Goal: Task Accomplishment & Management: Use online tool/utility

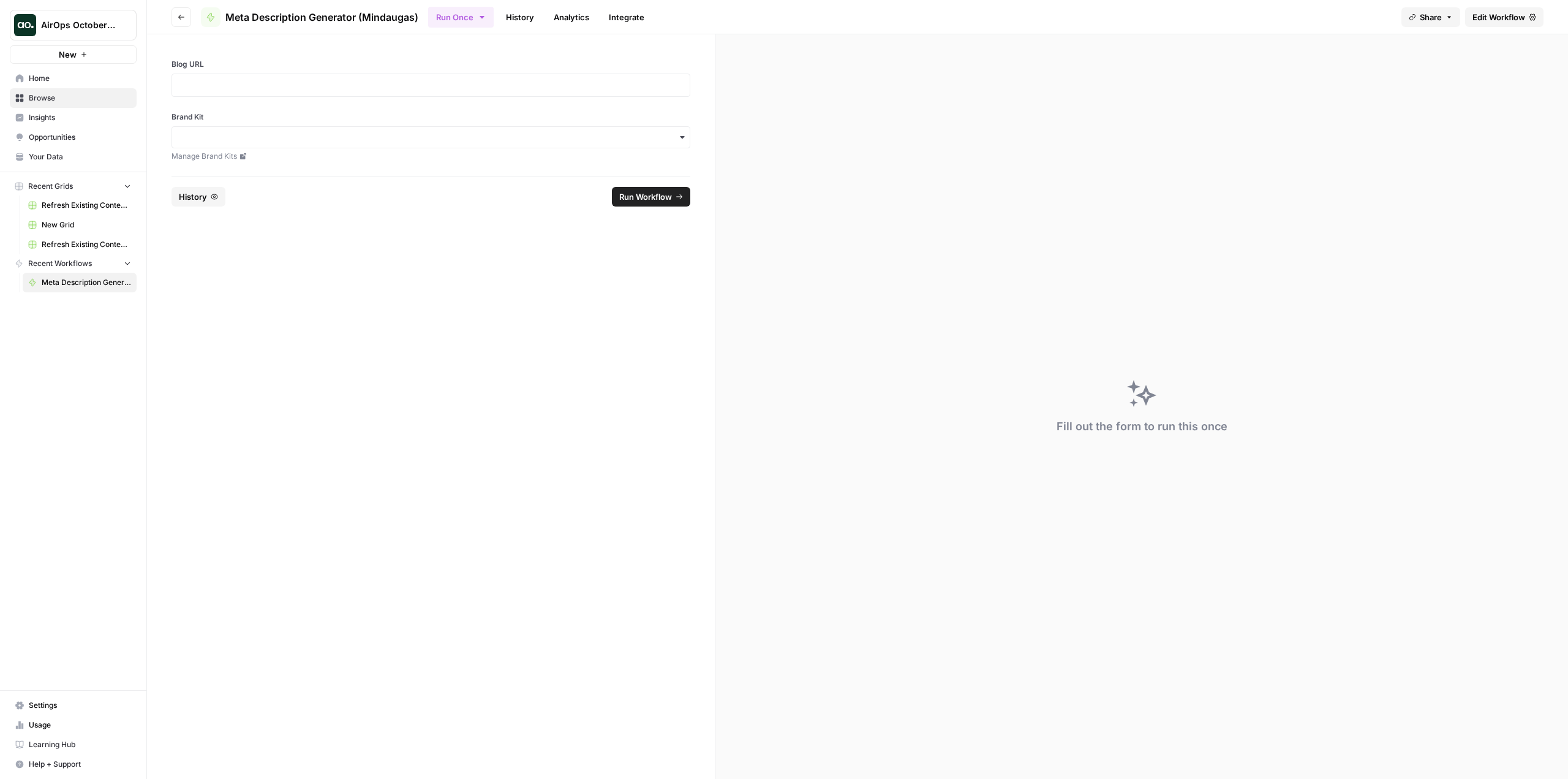
click at [41, 80] on span "Home" at bounding box center [79, 79] width 102 height 11
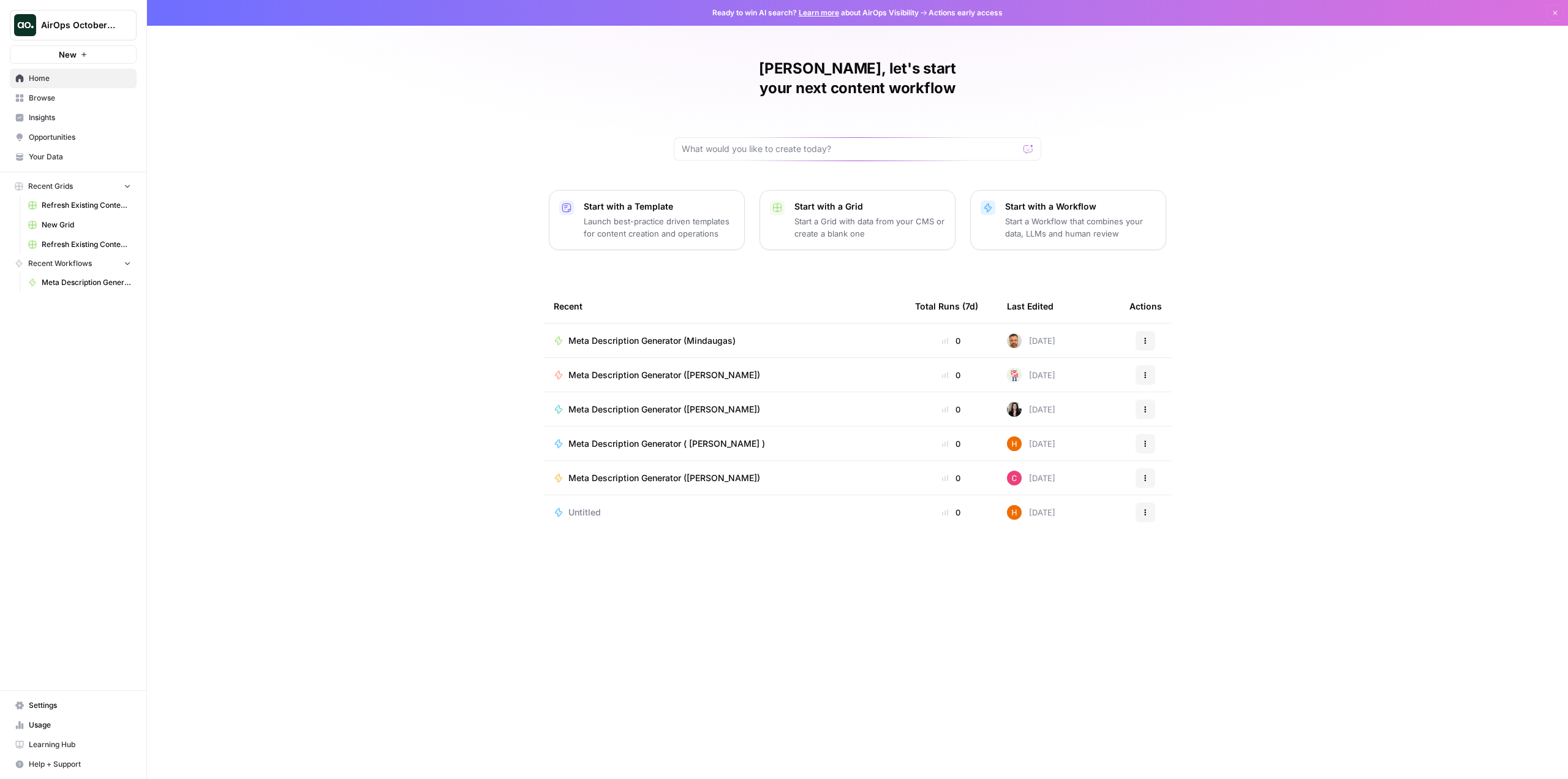
click at [681, 334] on span "Meta Description Generator (Mindaugas)" at bounding box center [652, 340] width 168 height 12
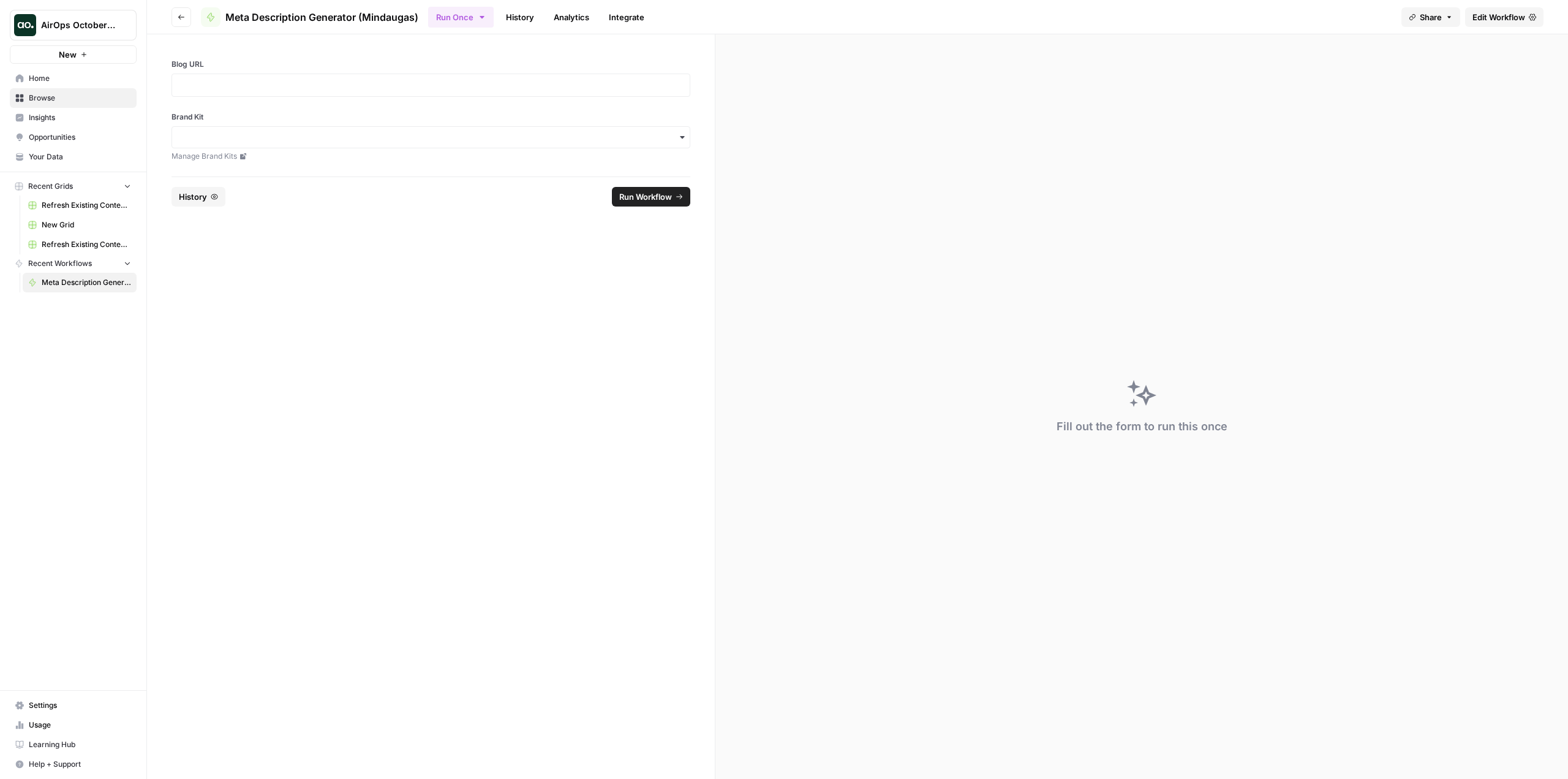
click at [1496, 22] on span "Edit Workflow" at bounding box center [1498, 17] width 52 height 12
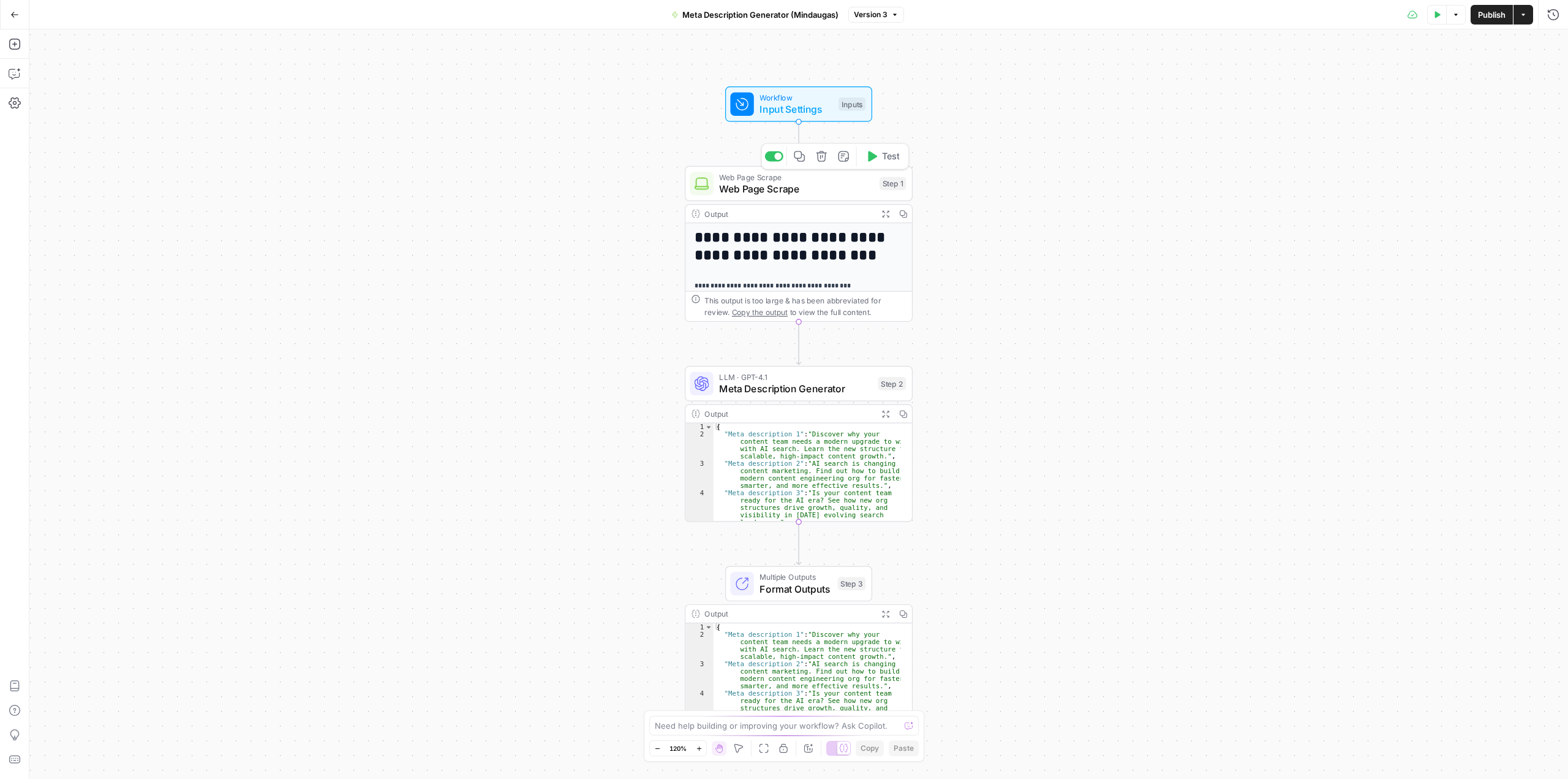
click at [773, 195] on span "Web Page Scrape" at bounding box center [796, 188] width 154 height 14
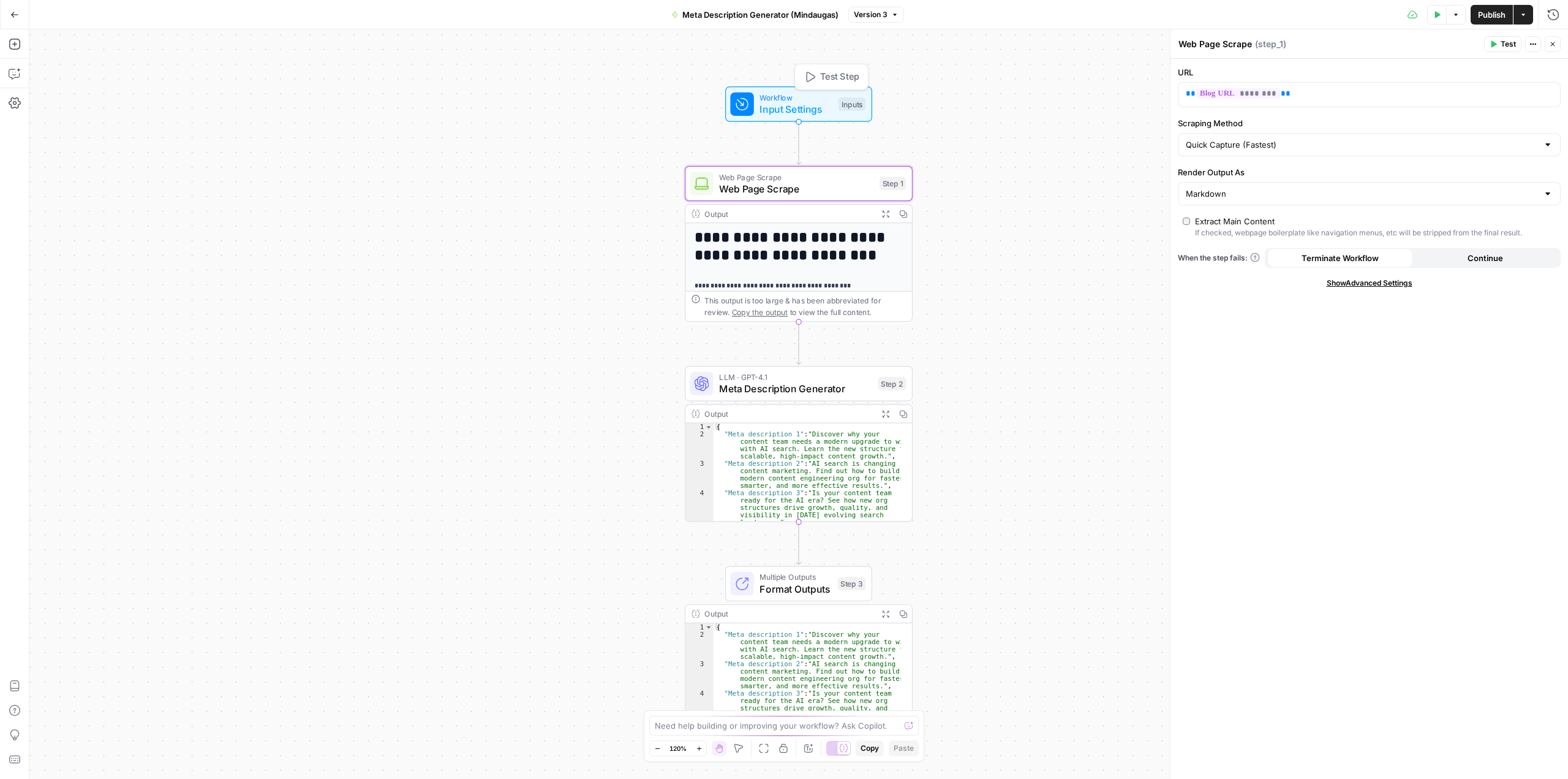
click at [792, 106] on span "Input Settings" at bounding box center [796, 109] width 73 height 14
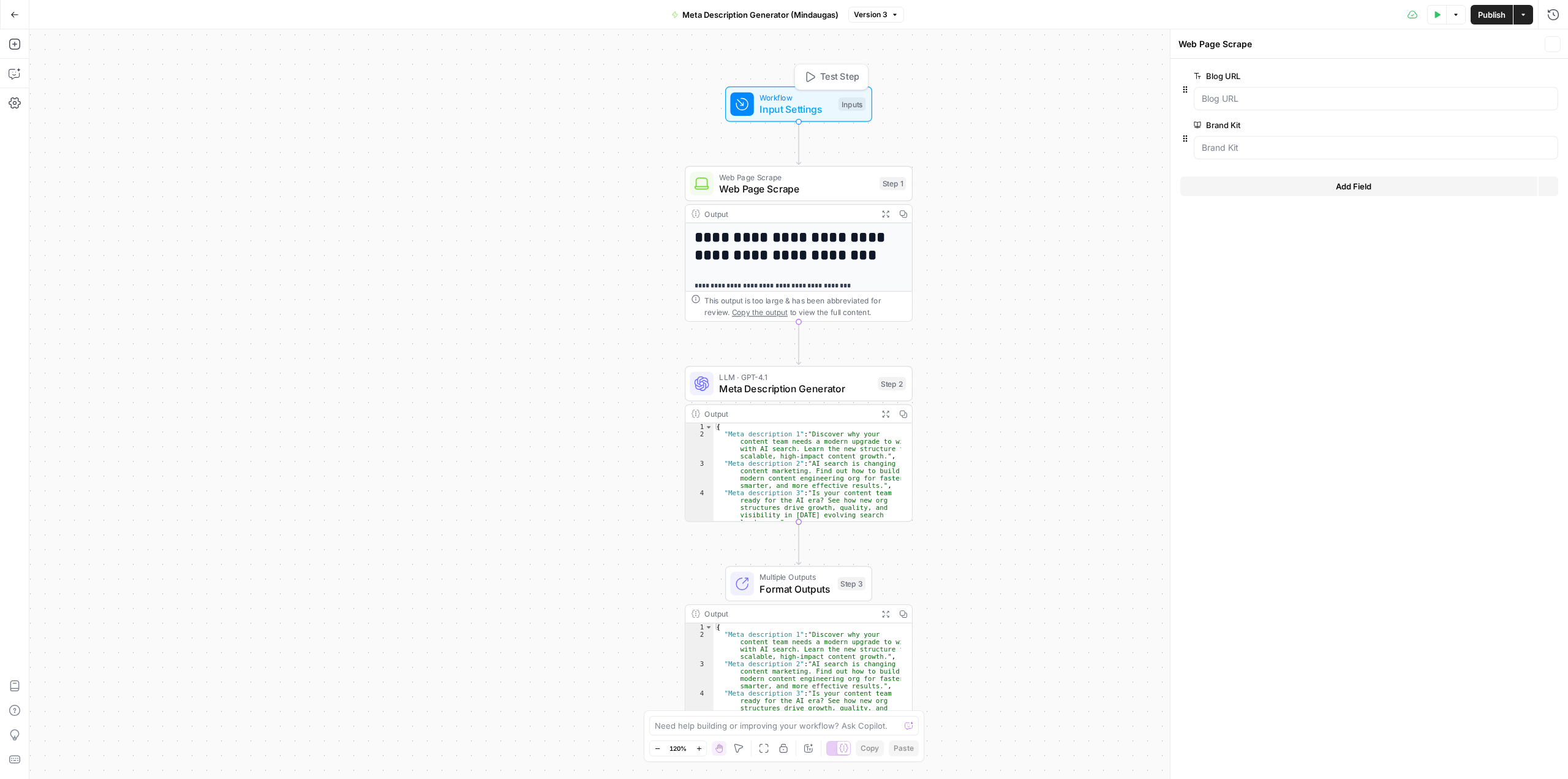
type textarea "Inputs"
click at [1389, 106] on div at bounding box center [1376, 98] width 365 height 23
click at [1384, 99] on URL "Blog URL" at bounding box center [1376, 98] width 348 height 12
click at [1377, 97] on URL "Blog URL" at bounding box center [1376, 98] width 348 height 12
click at [1237, 93] on URL "Blog URL" at bounding box center [1376, 98] width 348 height 12
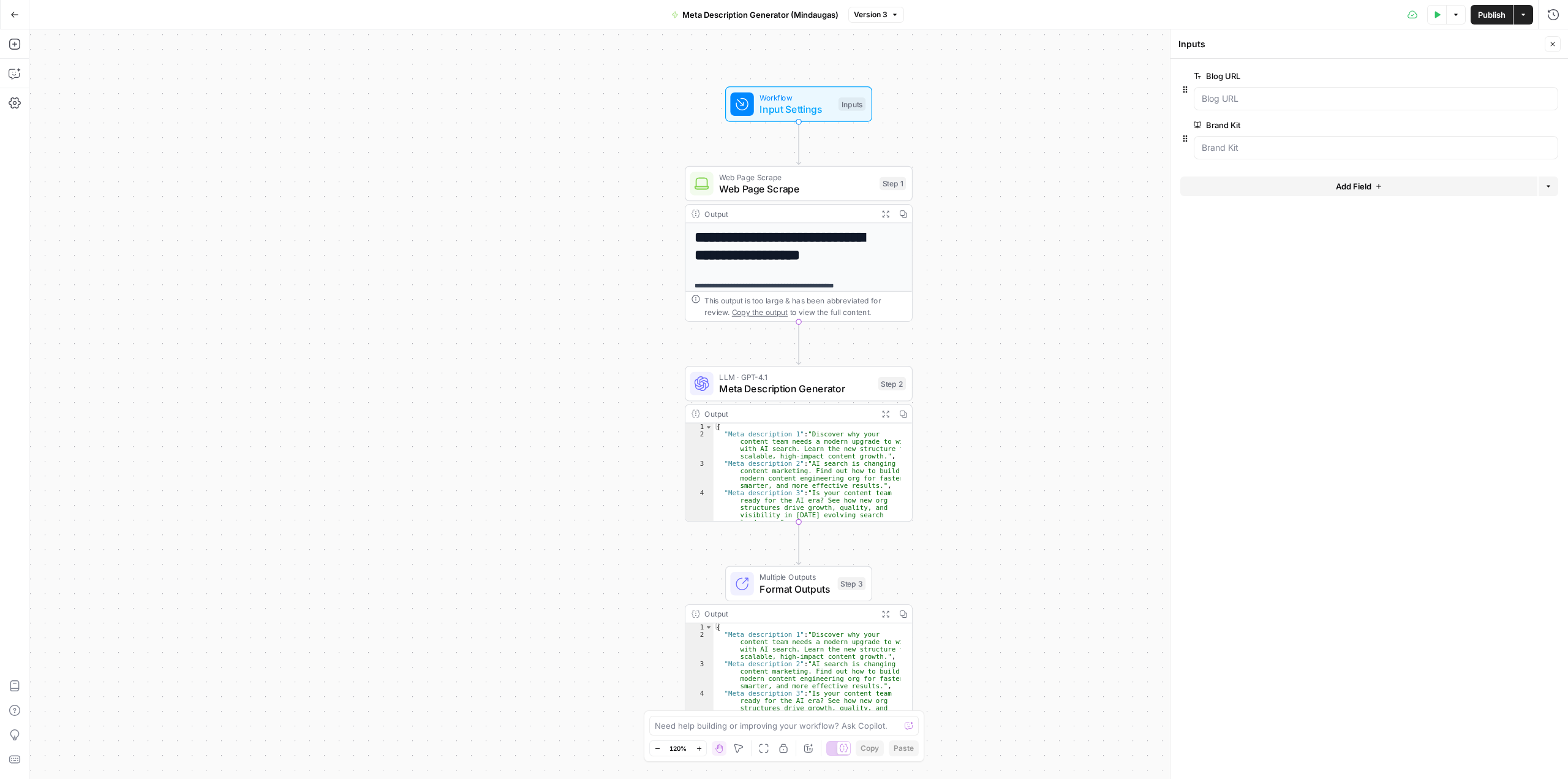
click at [1436, 14] on icon "button" at bounding box center [1438, 14] width 6 height 7
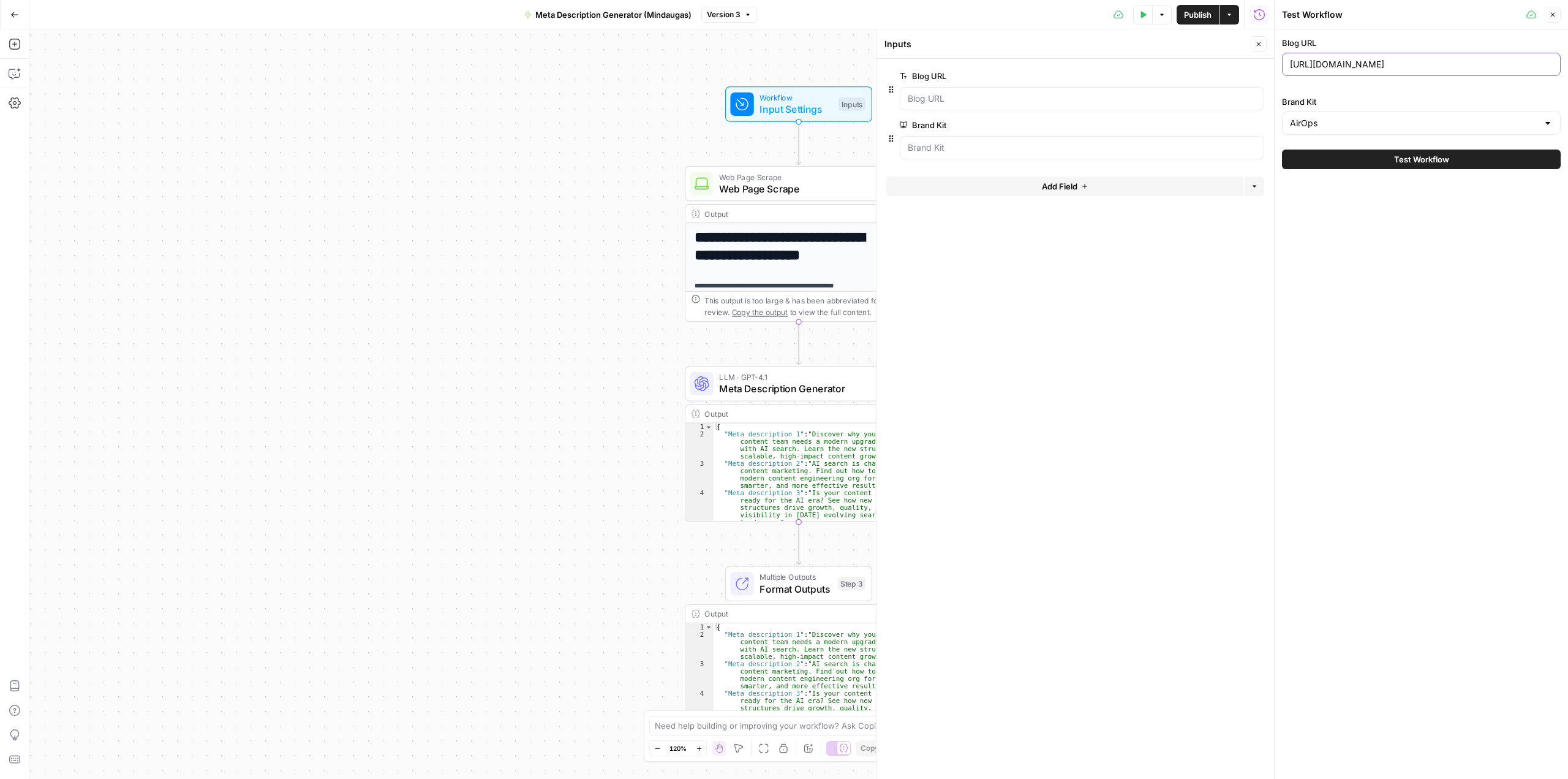
click at [1349, 67] on input "[URL][DOMAIN_NAME]" at bounding box center [1421, 64] width 263 height 12
paste input "[DOMAIN_NAME][URL]"
type input "[URL][DOMAIN_NAME]"
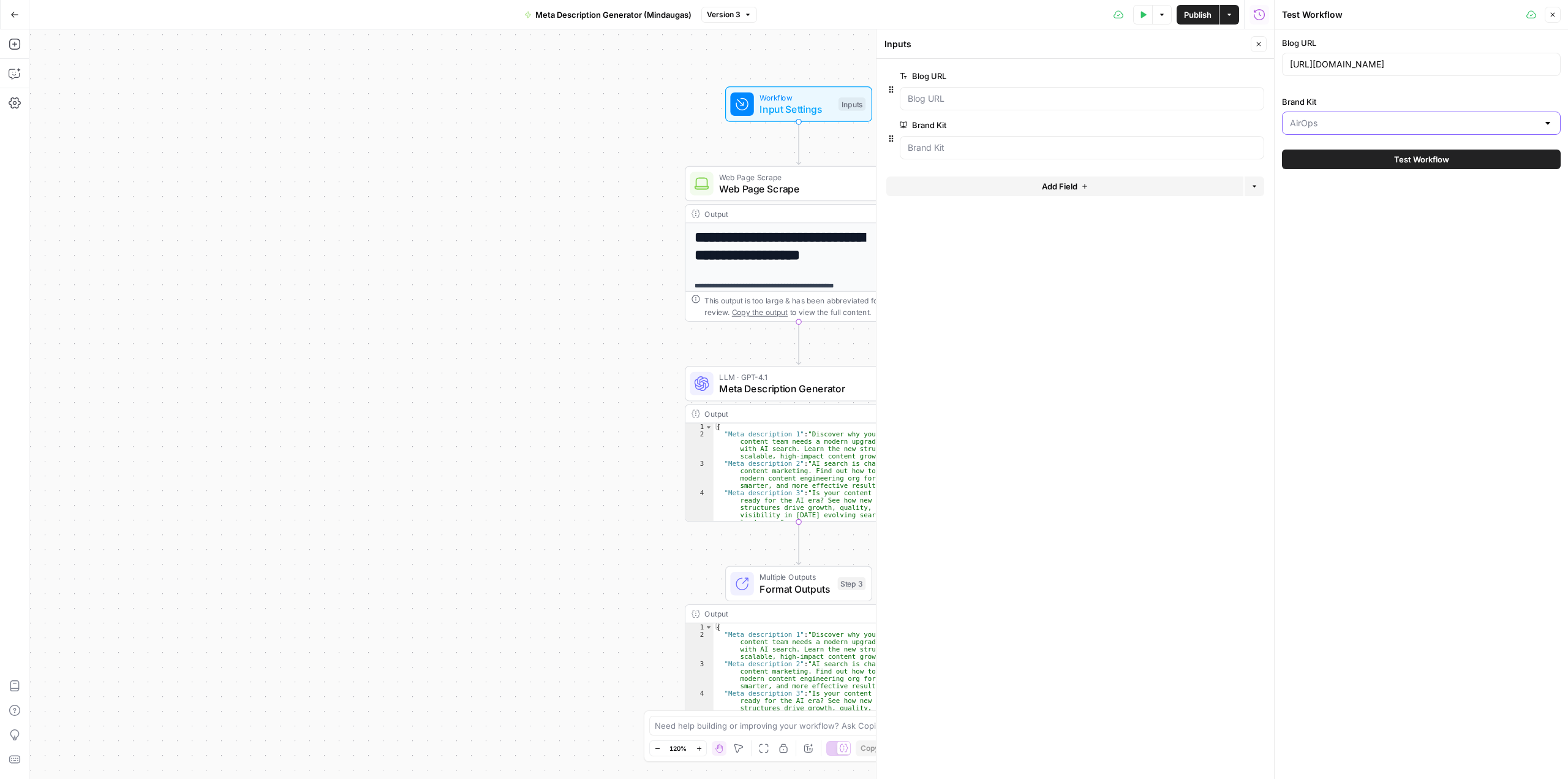
click at [1315, 125] on input "Brand Kit" at bounding box center [1414, 123] width 248 height 12
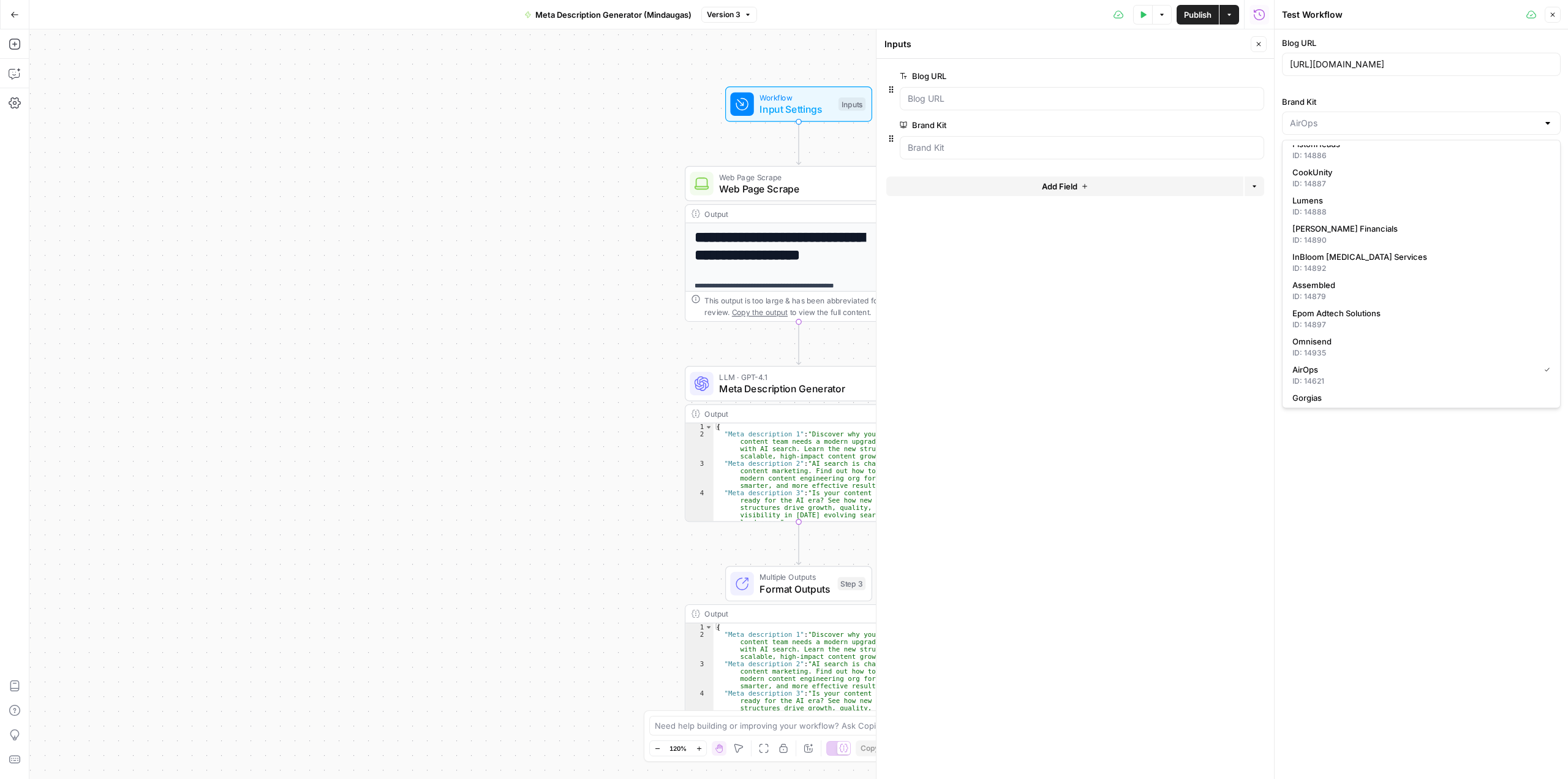
scroll to position [184, 0]
click at [1362, 290] on div "ID: 14935" at bounding box center [1420, 291] width 258 height 11
type input "Omnisend"
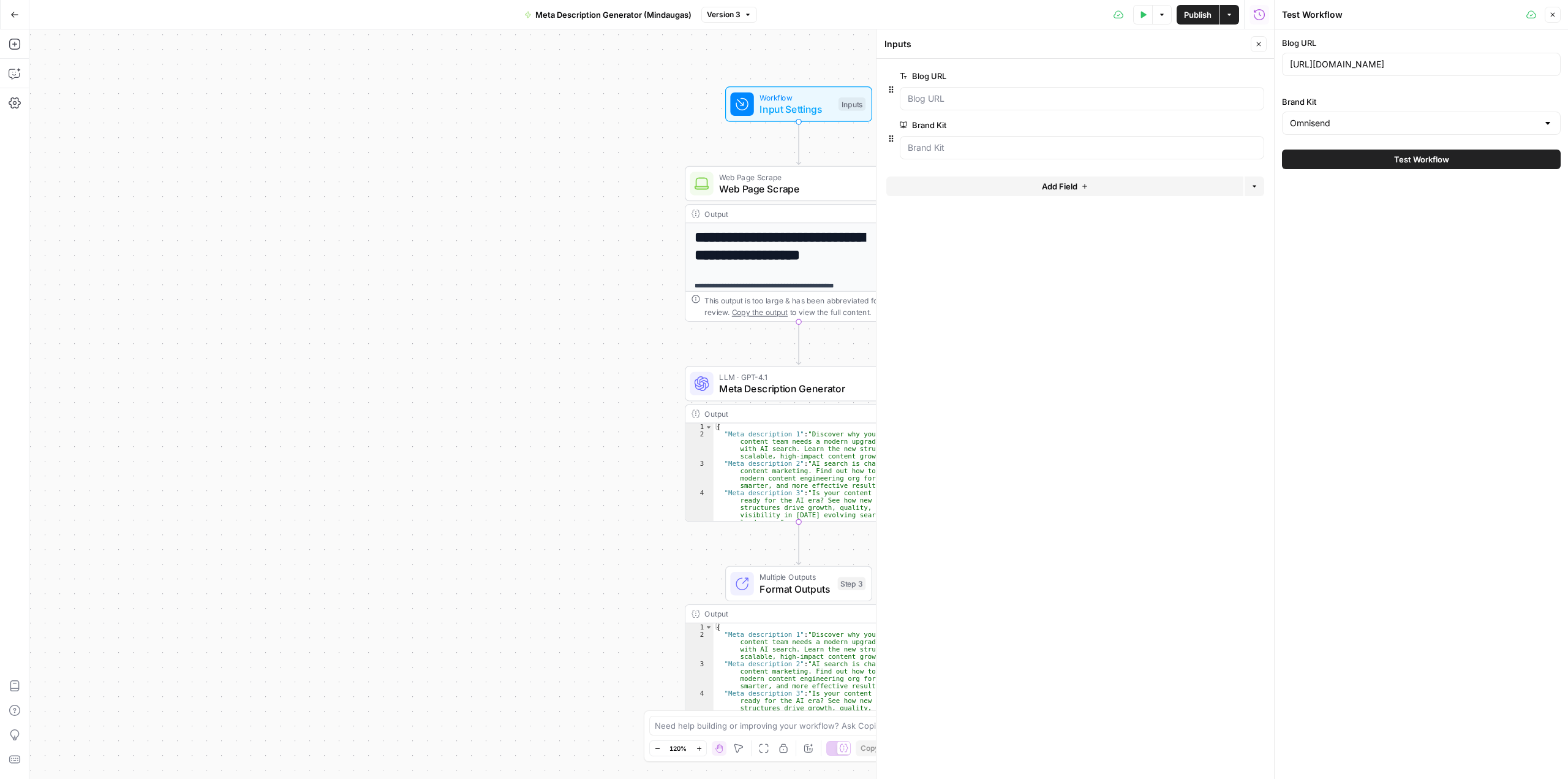
click at [1429, 162] on span "Test Workflow" at bounding box center [1421, 159] width 55 height 12
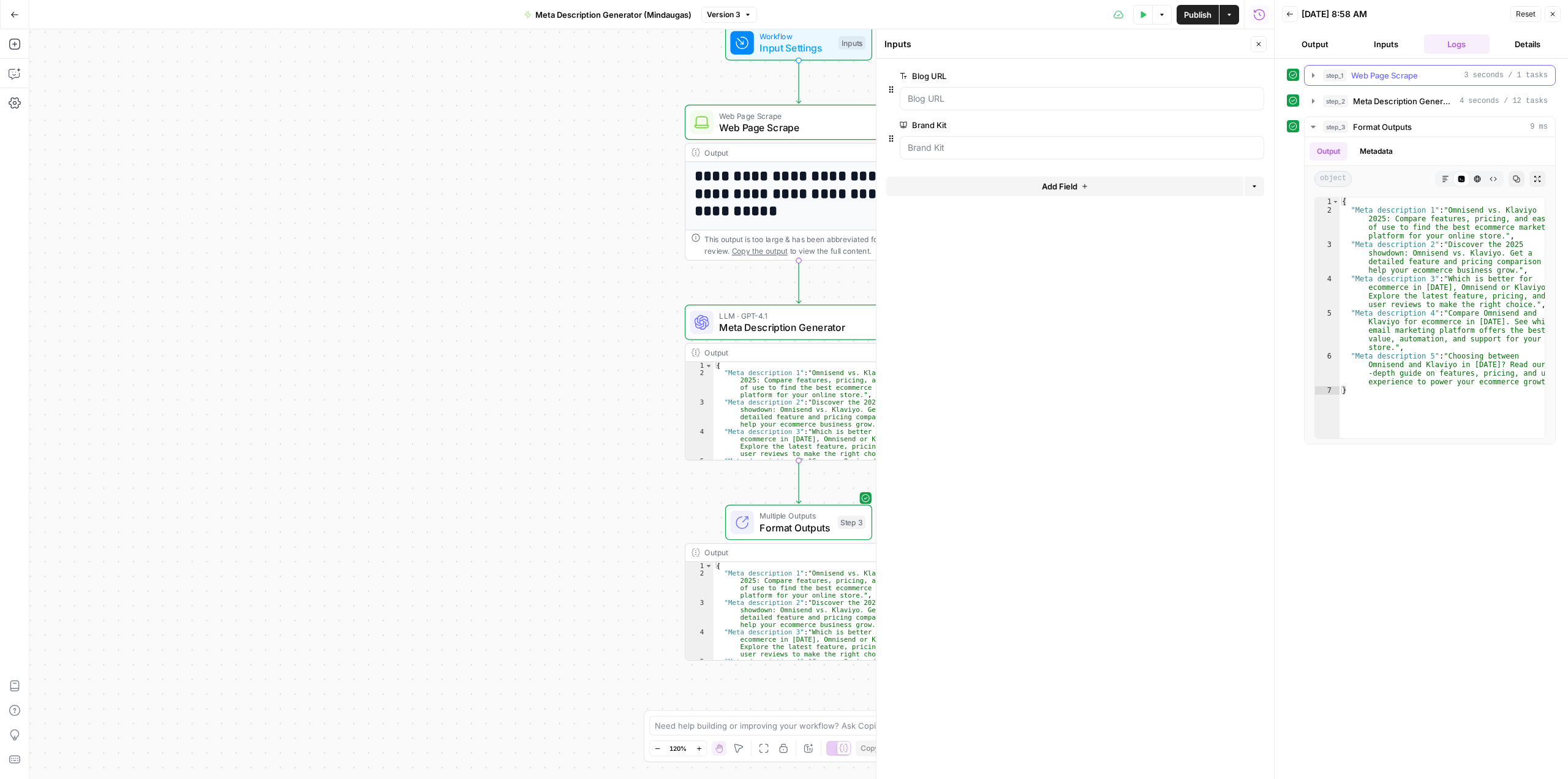
click at [1409, 76] on span "Web Page Scrape" at bounding box center [1384, 75] width 67 height 12
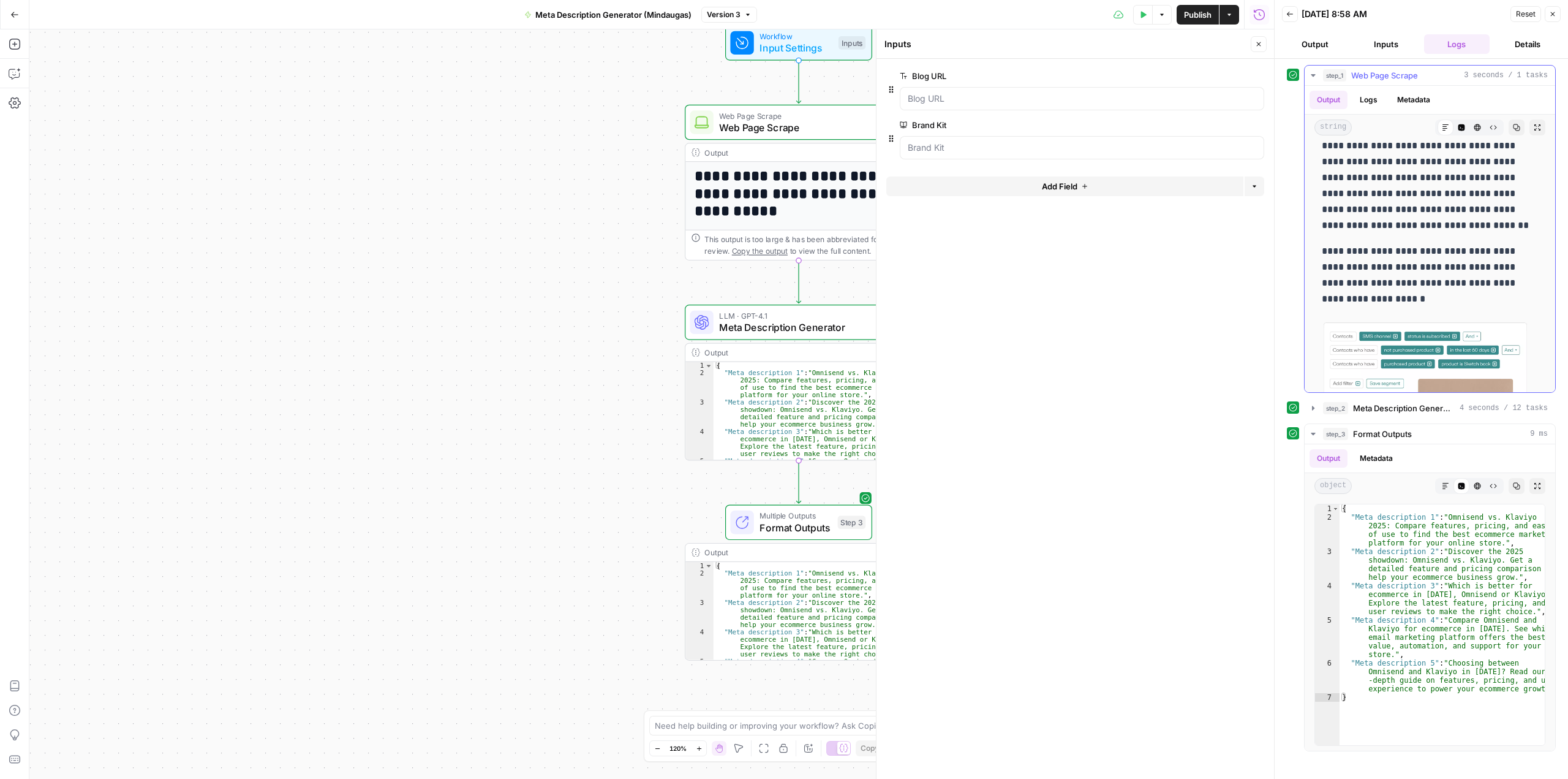
scroll to position [18501, 0]
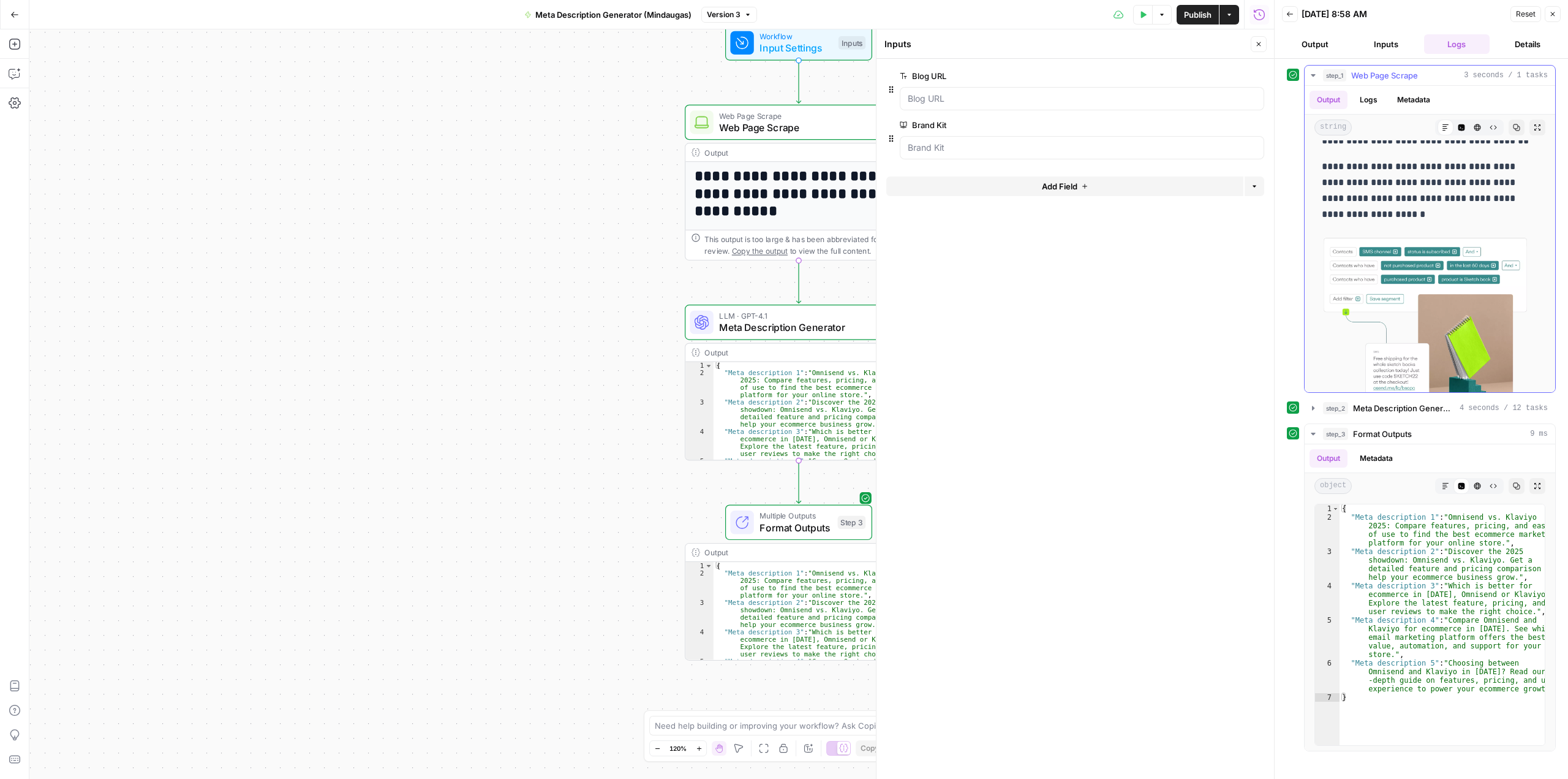
click at [1377, 102] on button "Logs" at bounding box center [1368, 99] width 32 height 18
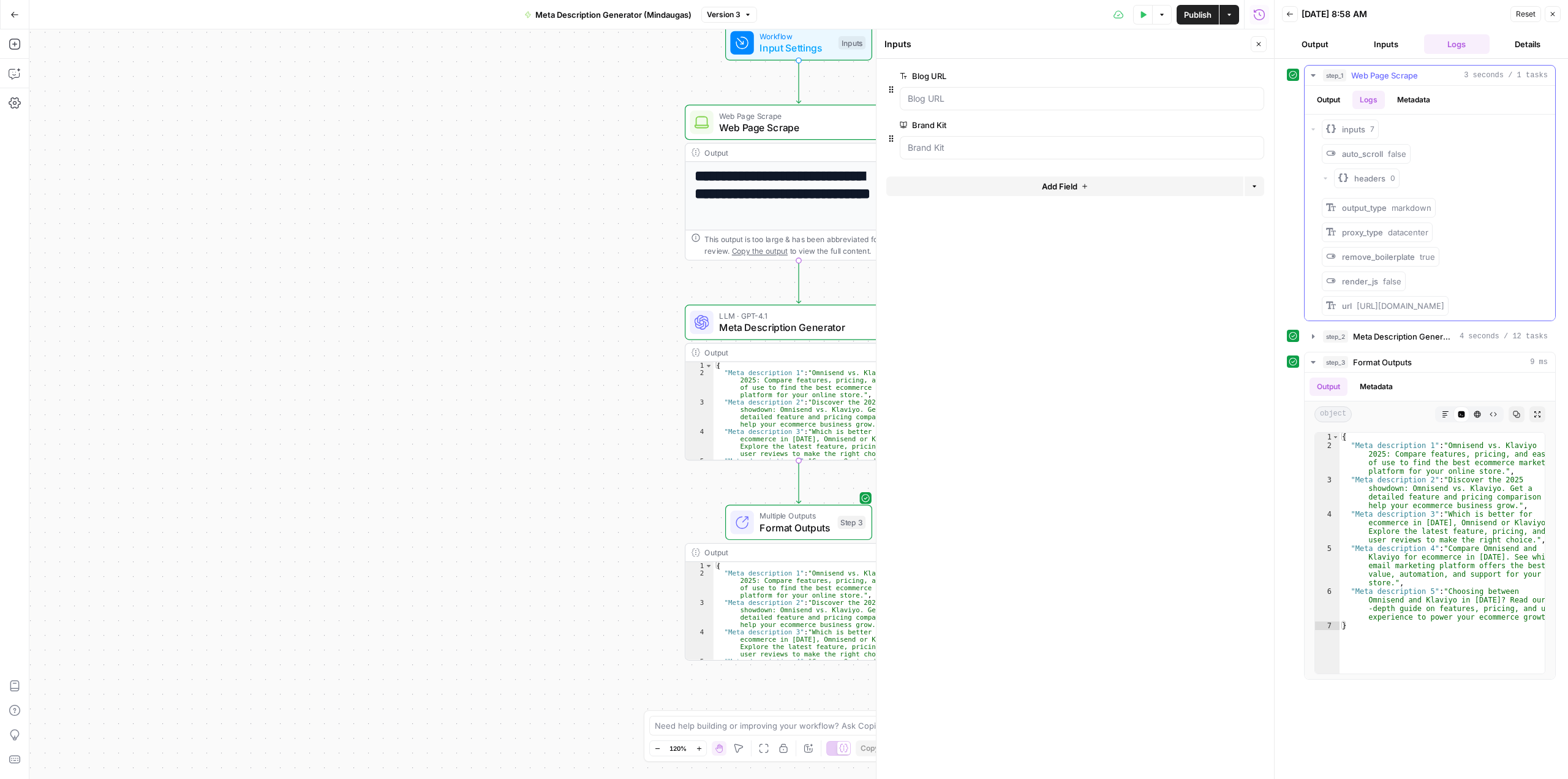
scroll to position [0, 0]
click at [1335, 94] on button "Output" at bounding box center [1328, 99] width 38 height 18
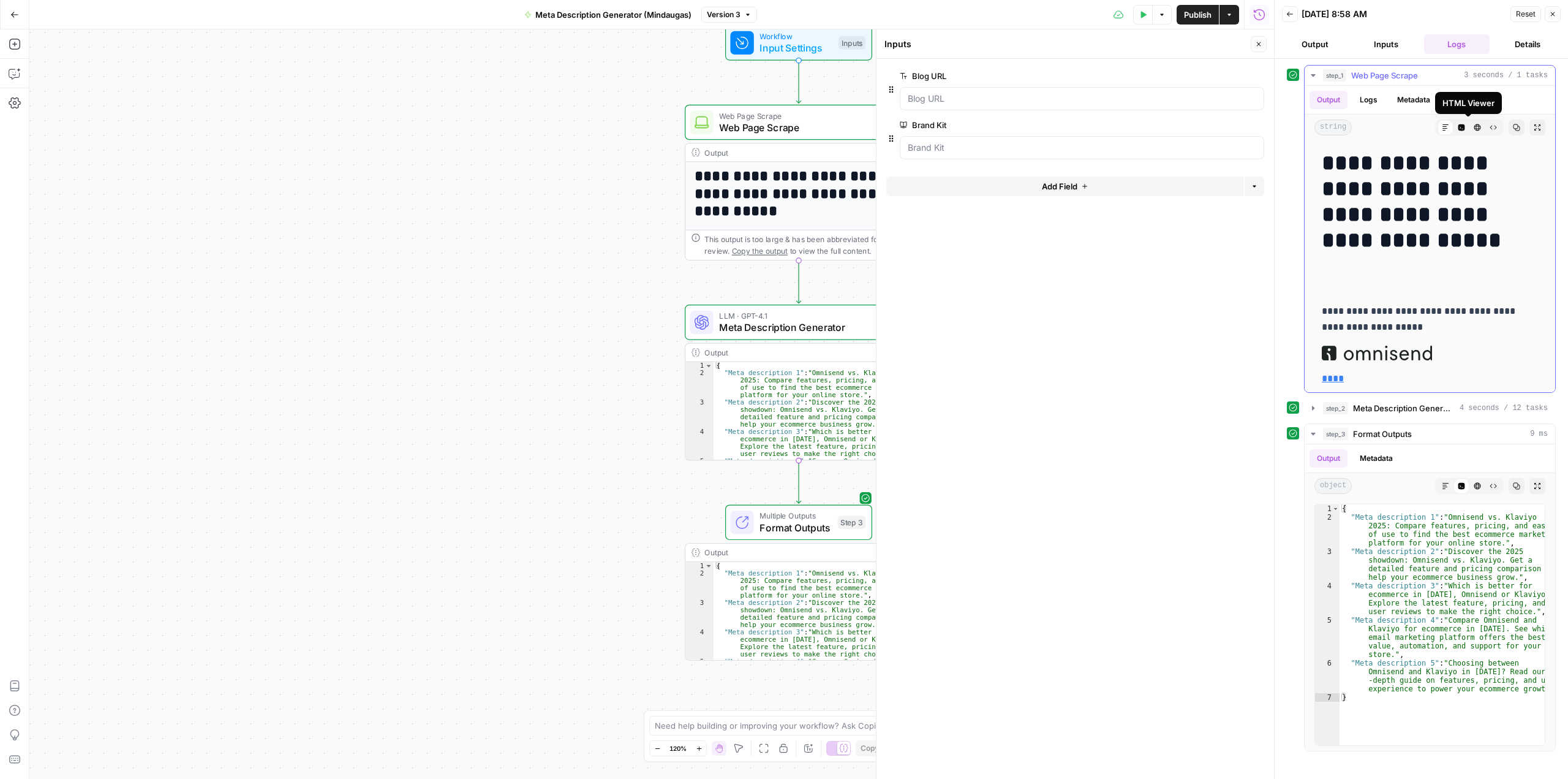
click at [1471, 131] on button "HTML Viewer" at bounding box center [1477, 127] width 16 height 16
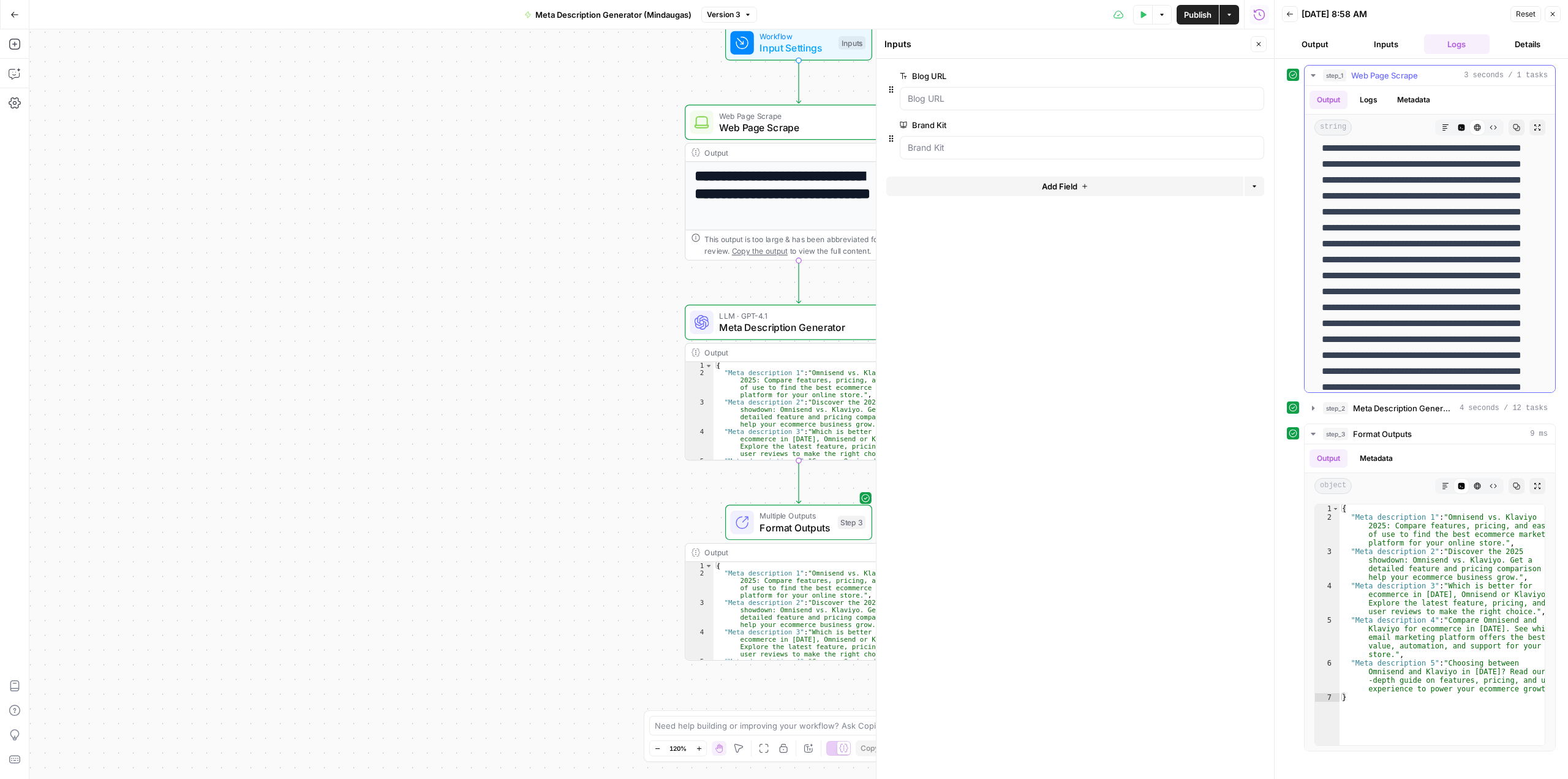
scroll to position [368, 0]
click at [1438, 133] on button "Markdown" at bounding box center [1445, 127] width 16 height 16
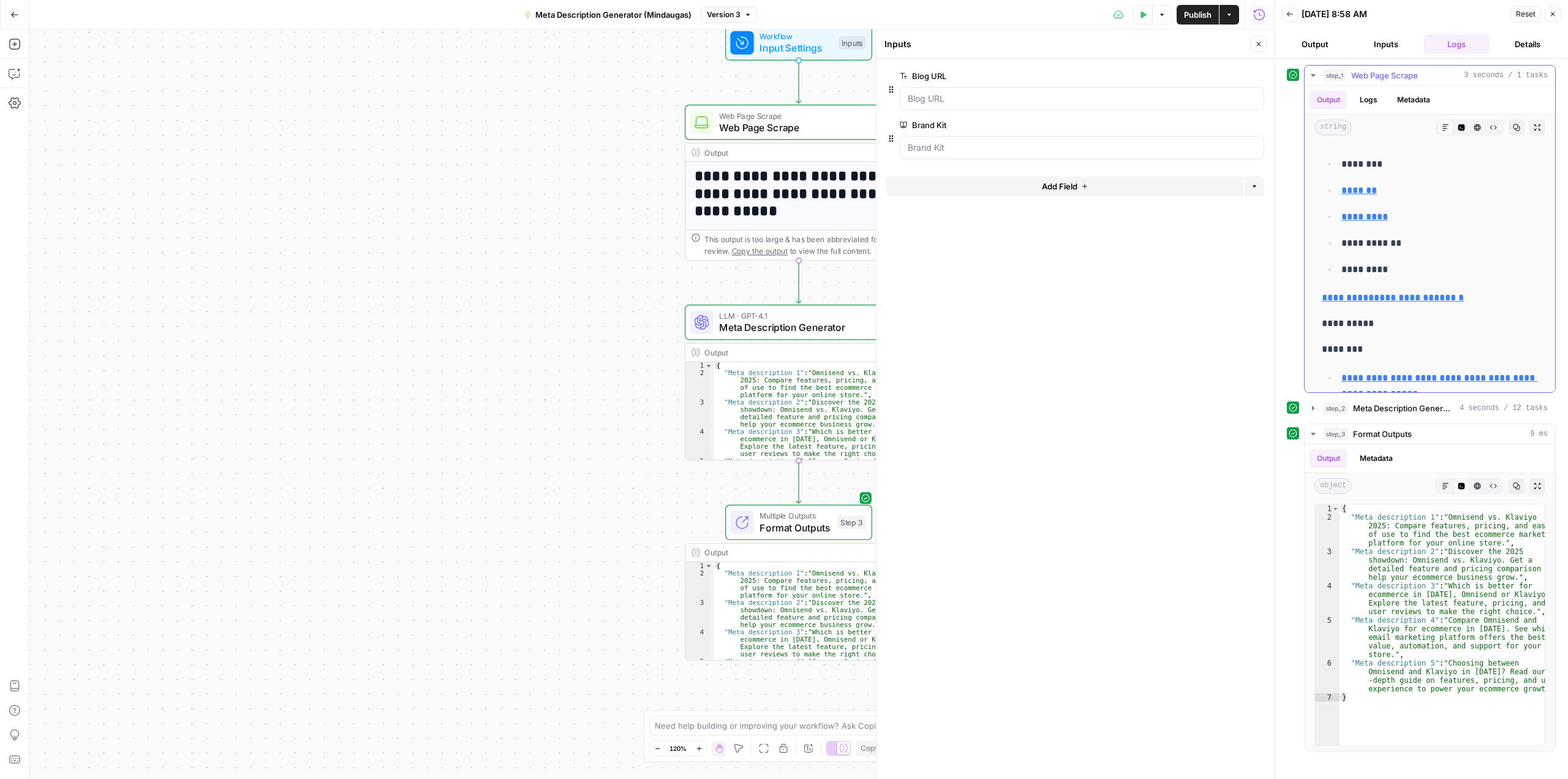
scroll to position [245, 0]
click at [1513, 127] on icon "button" at bounding box center [1517, 128] width 8 height 8
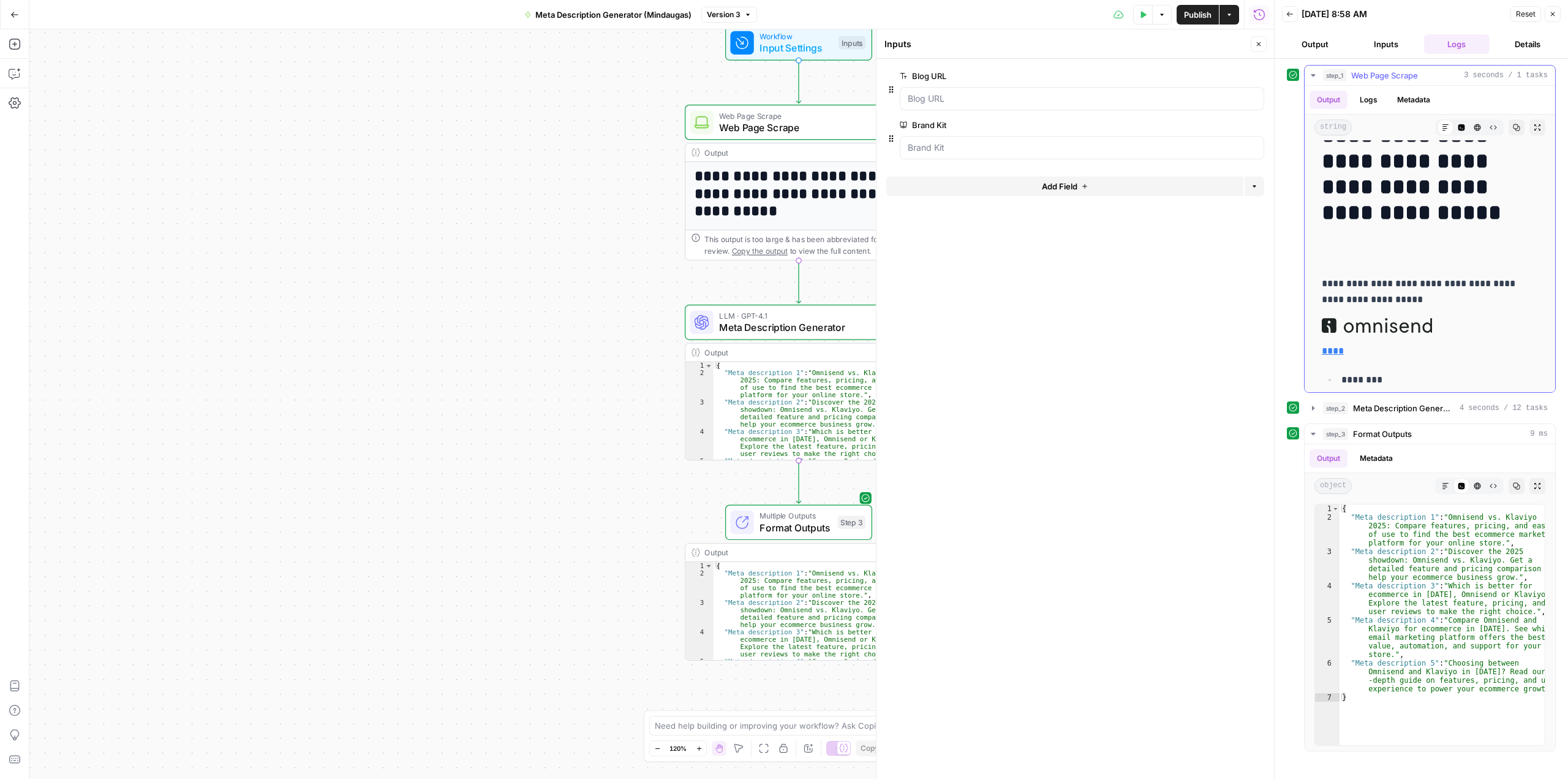
scroll to position [0, 0]
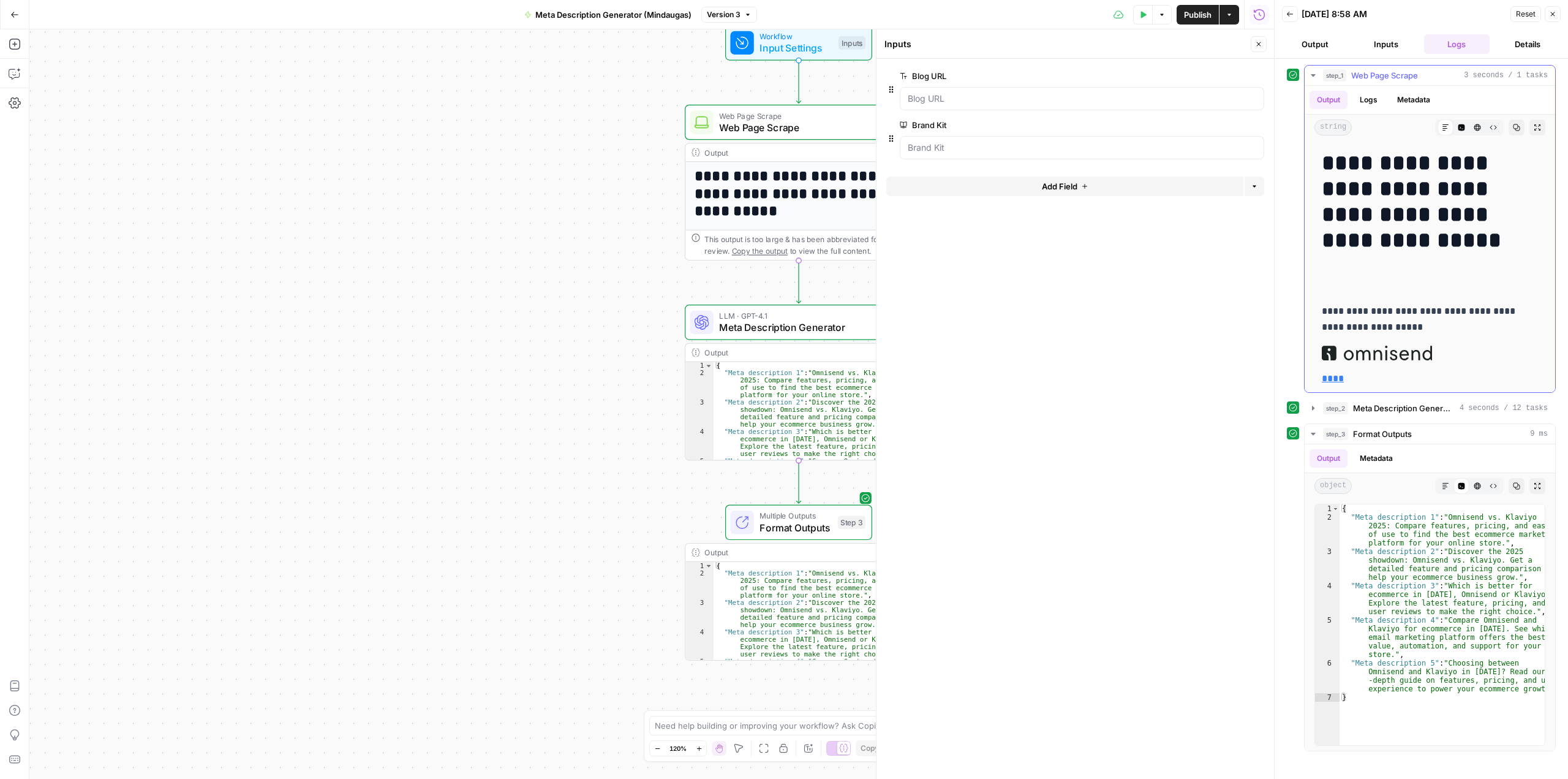
click at [1441, 127] on icon at bounding box center [1445, 128] width 8 height 8
click at [1534, 129] on icon "button" at bounding box center [1538, 128] width 8 height 8
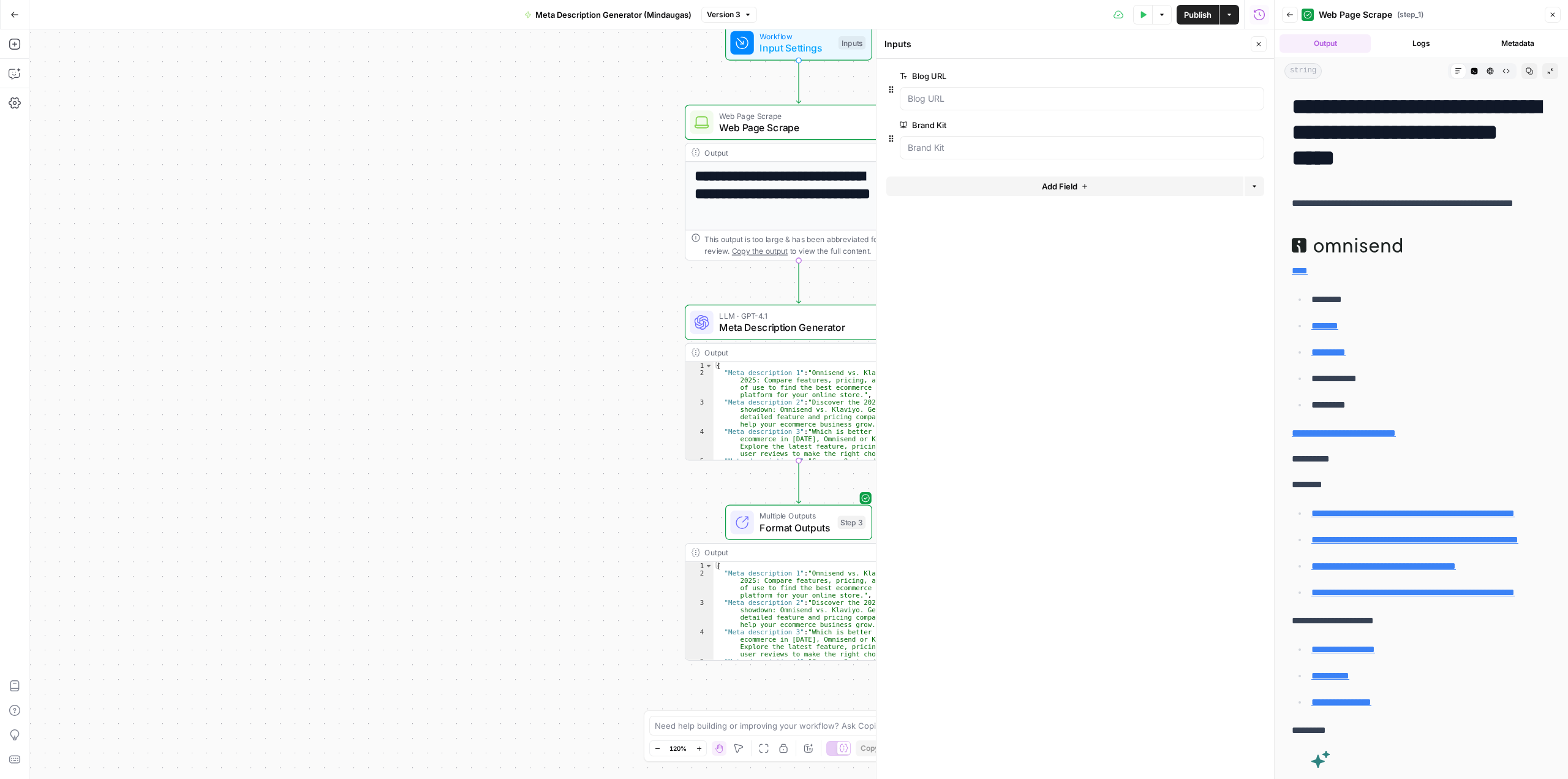
drag, startPoint x: 1280, startPoint y: 279, endPoint x: 1204, endPoint y: 328, distance: 90.4
click at [1003, 306] on body "**********" at bounding box center [784, 390] width 1568 height 779
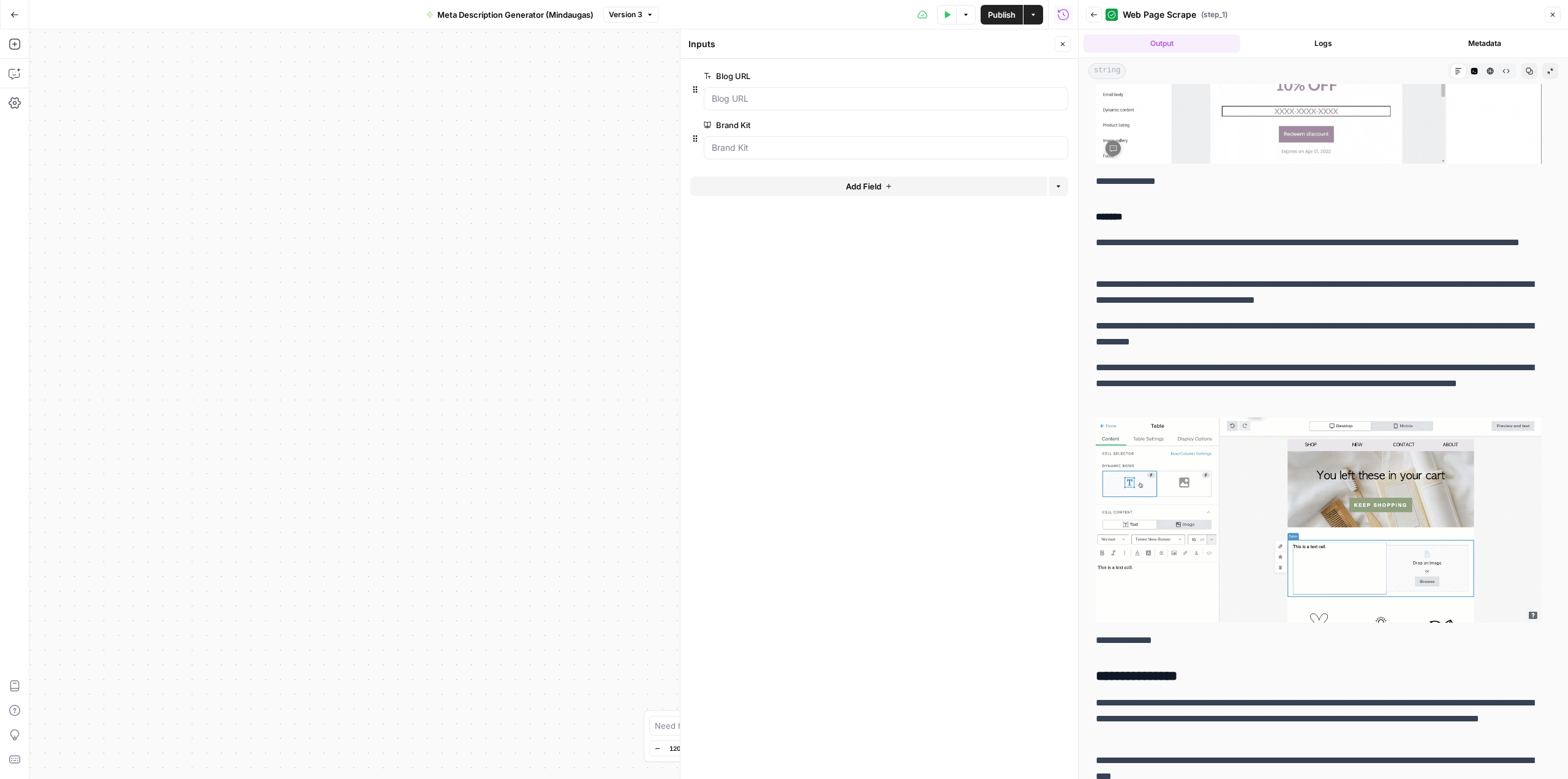
scroll to position [14826, 0]
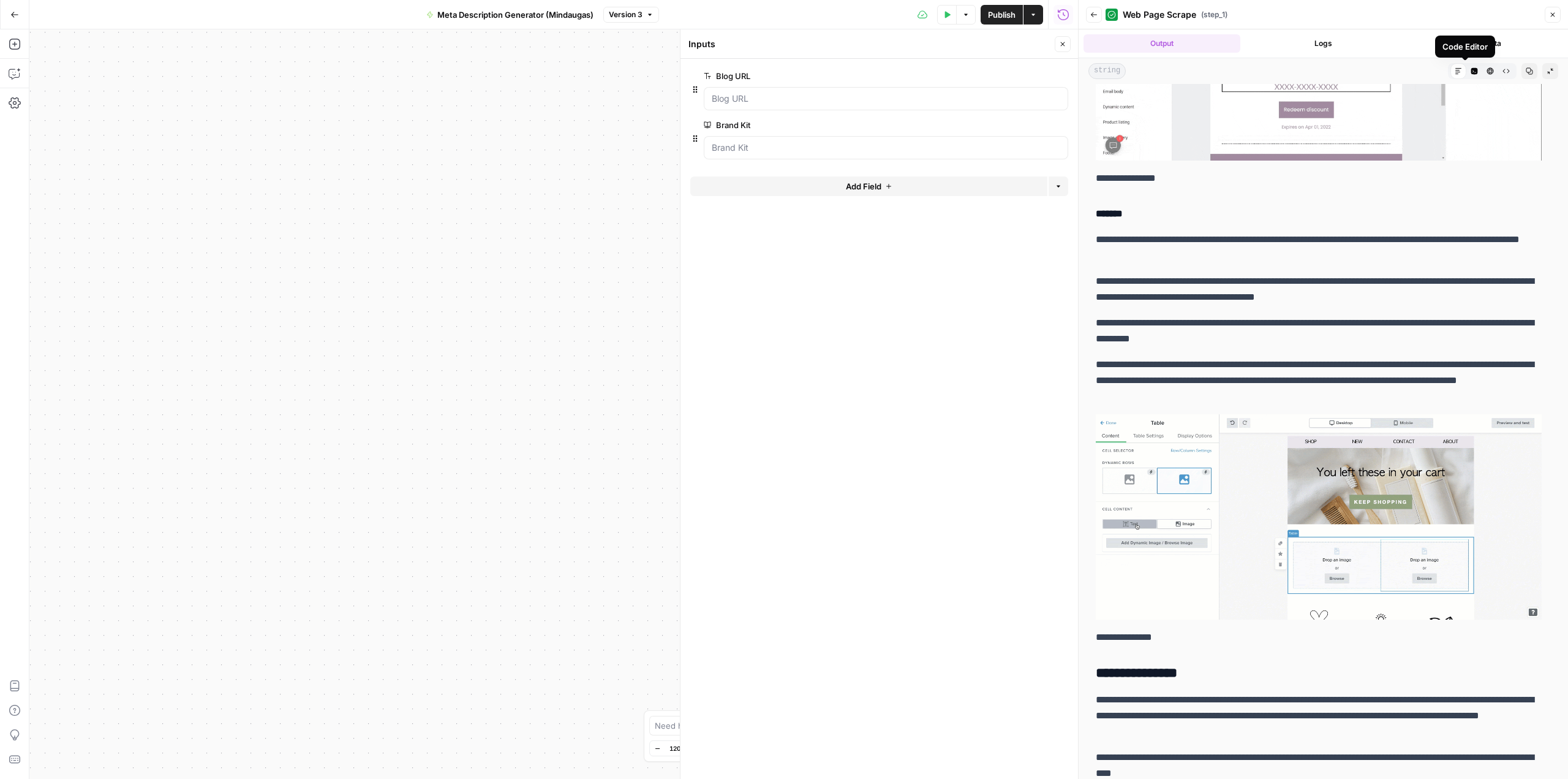
click at [1466, 68] on button "Code Editor" at bounding box center [1474, 70] width 16 height 16
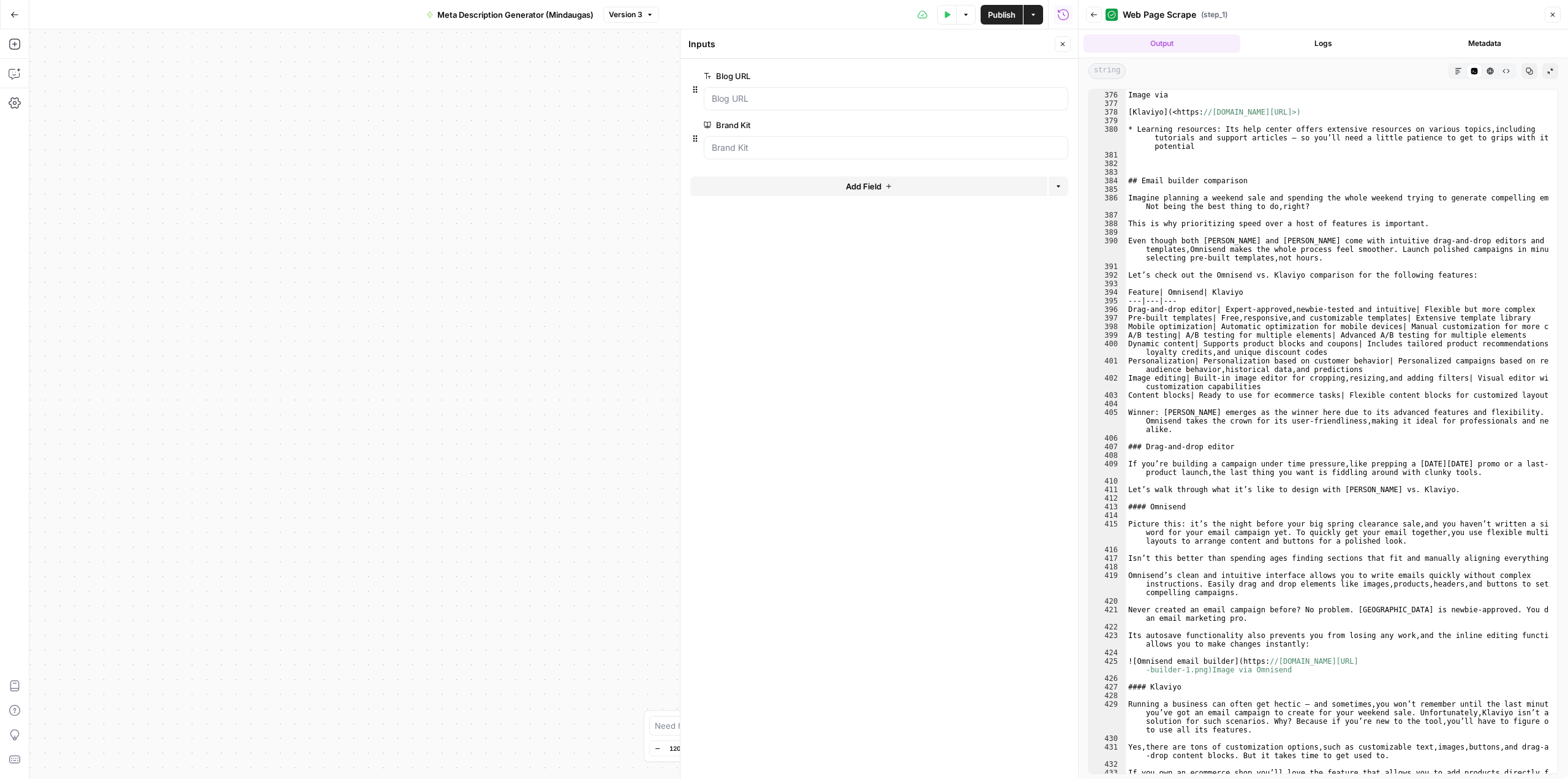
scroll to position [4117, 0]
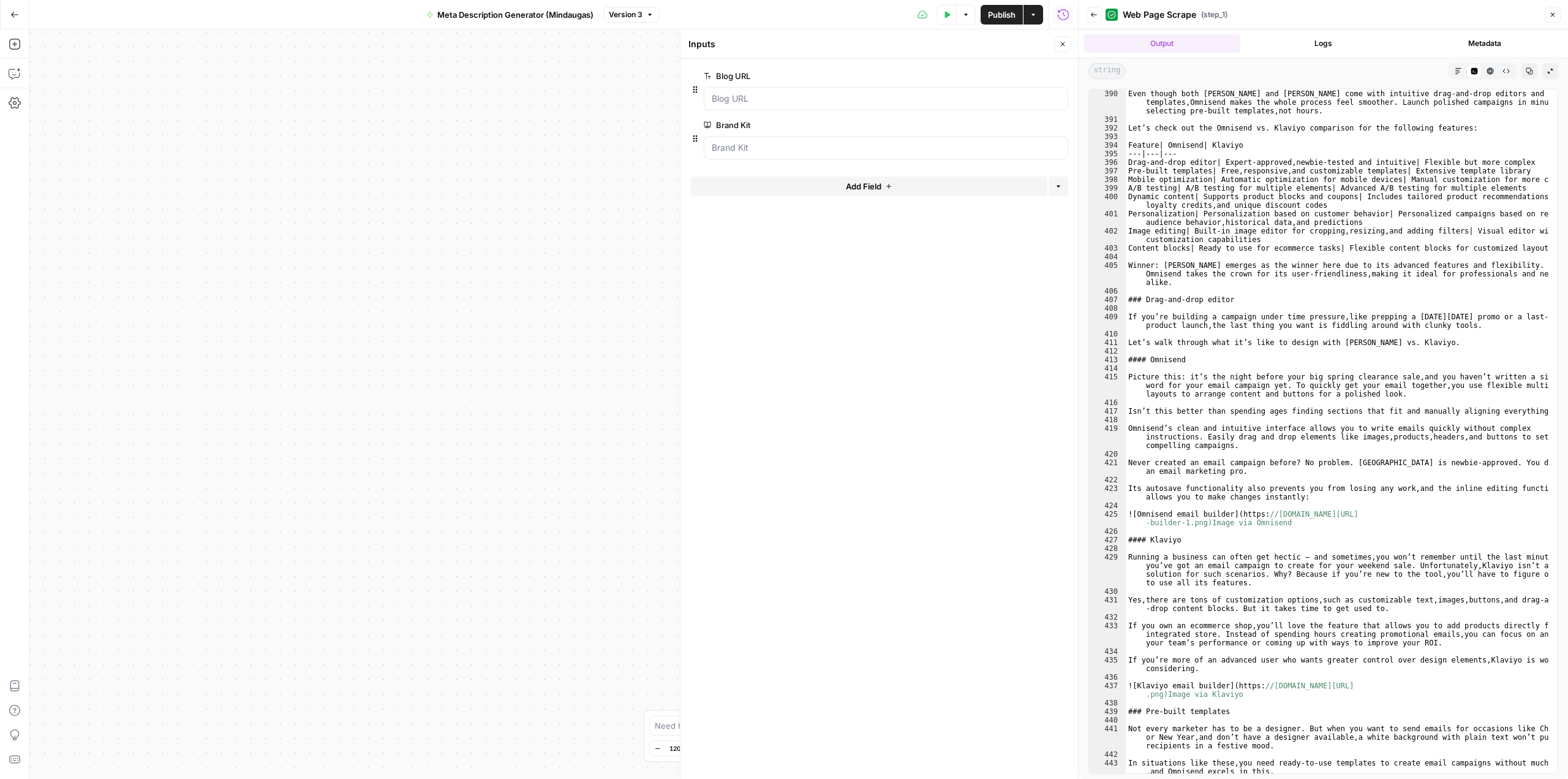
click at [1493, 70] on icon "button" at bounding box center [1490, 70] width 7 height 7
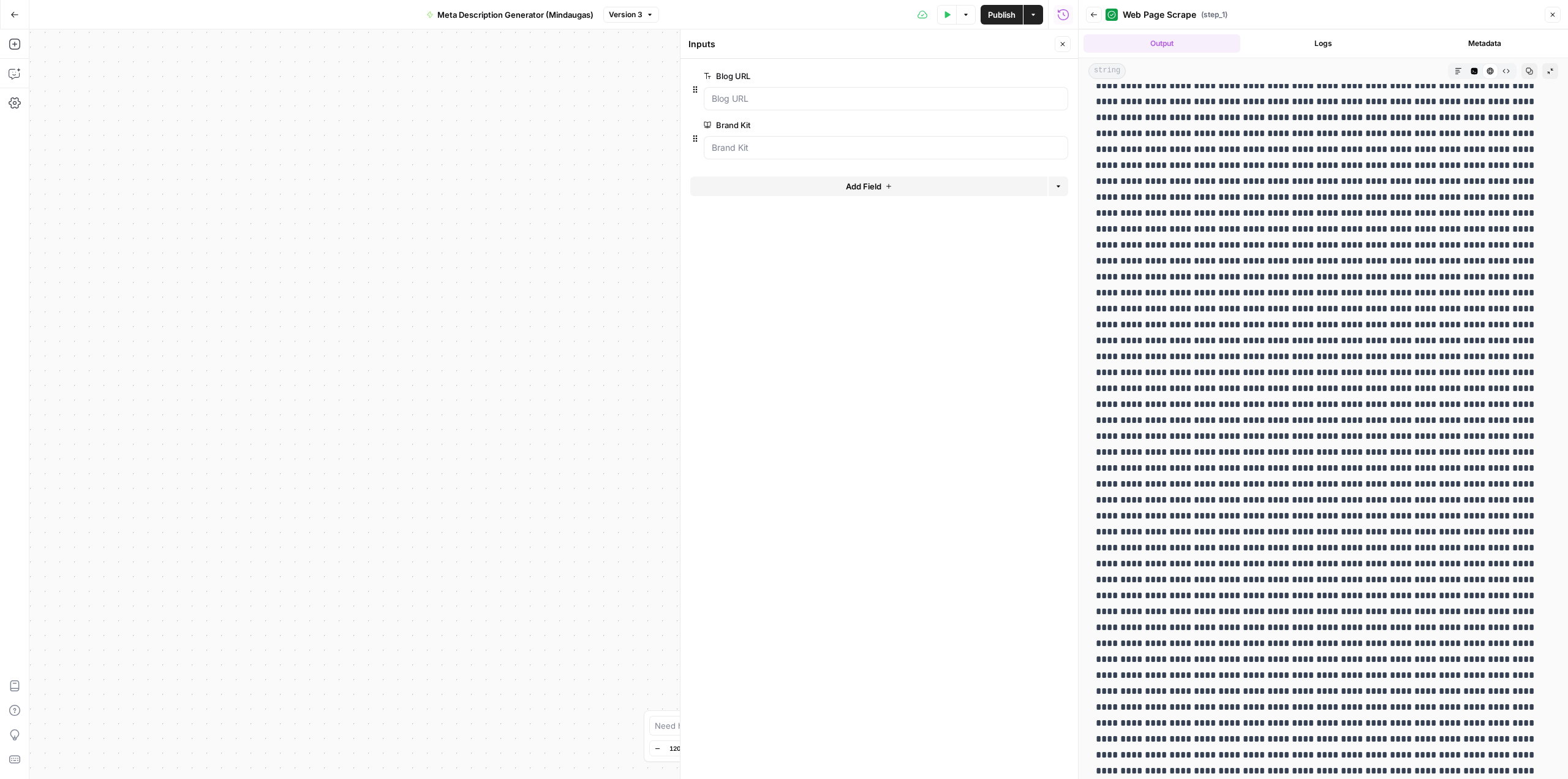
scroll to position [0, 0]
click at [1498, 74] on button "Raw Output" at bounding box center [1505, 70] width 16 height 16
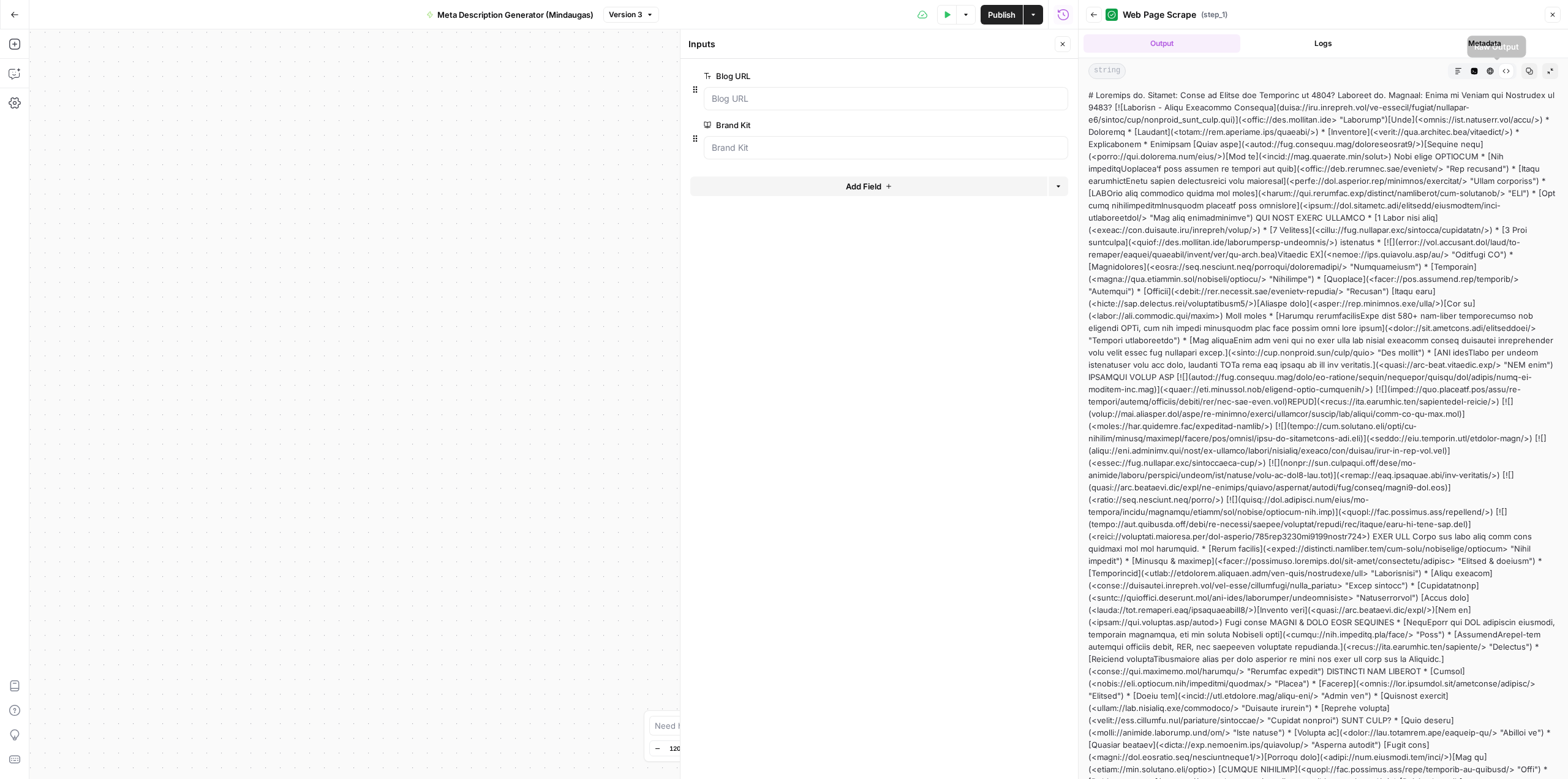
click at [1502, 70] on icon at bounding box center [1506, 71] width 8 height 8
click at [1521, 74] on button "Copy" at bounding box center [1529, 70] width 16 height 16
